Goal: Task Accomplishment & Management: Complete application form

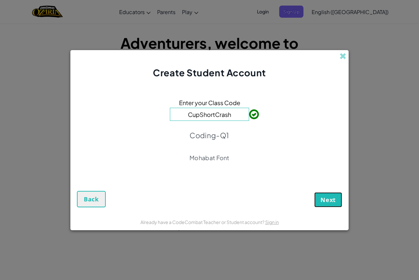
click at [333, 202] on span "Next" at bounding box center [327, 200] width 15 height 8
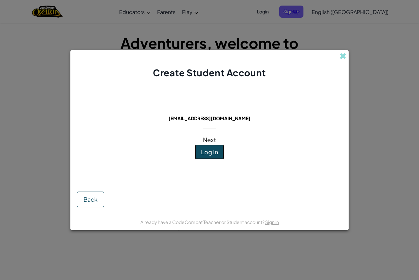
click at [211, 152] on span "Log In" at bounding box center [209, 152] width 17 height 8
